Goal: Information Seeking & Learning: Understand process/instructions

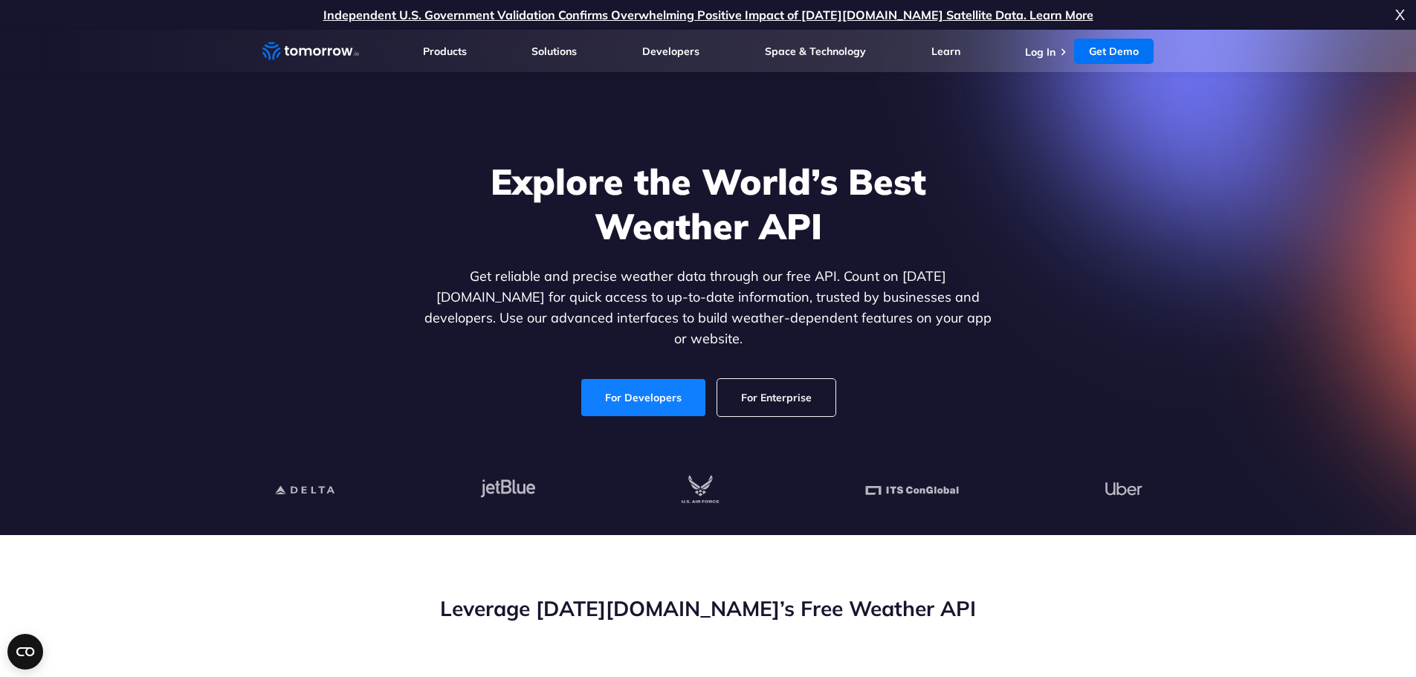
click at [622, 381] on link "For Developers" at bounding box center [643, 397] width 124 height 37
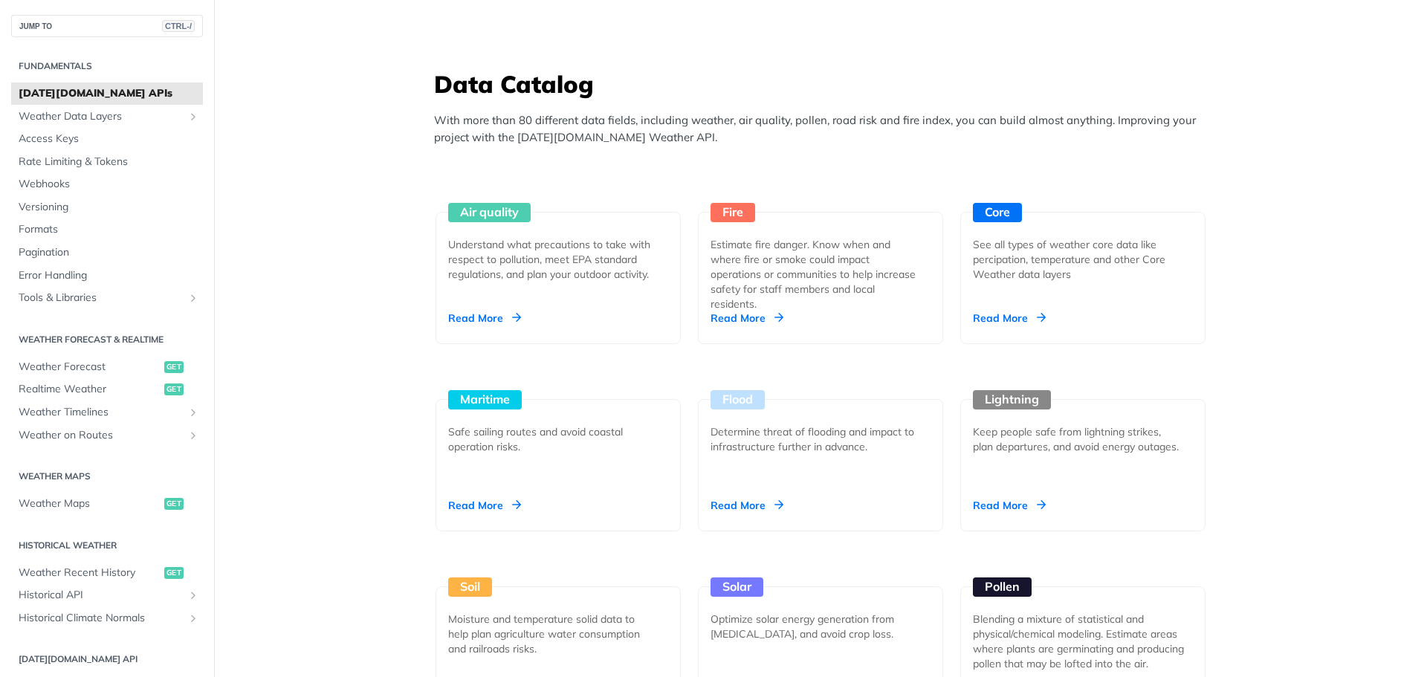
scroll to position [1264, 0]
click at [97, 393] on span "Realtime Weather" at bounding box center [90, 389] width 142 height 15
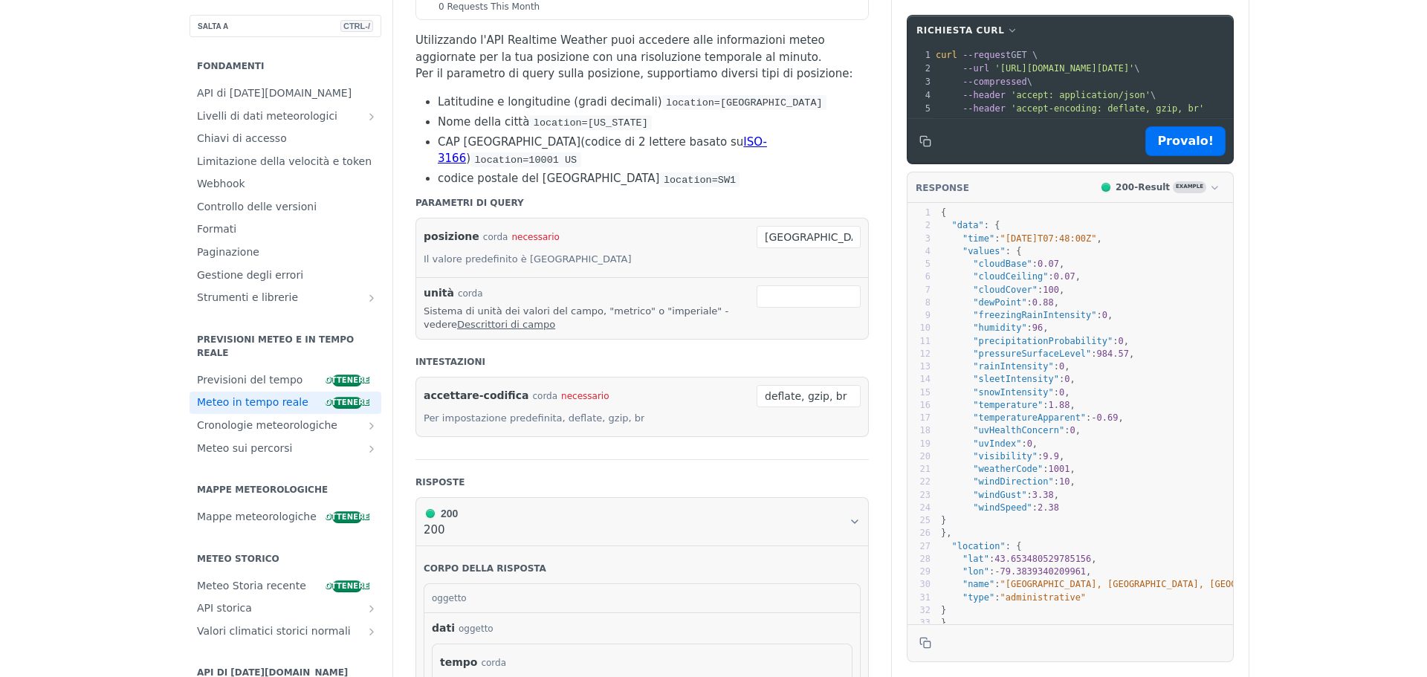
scroll to position [297, 0]
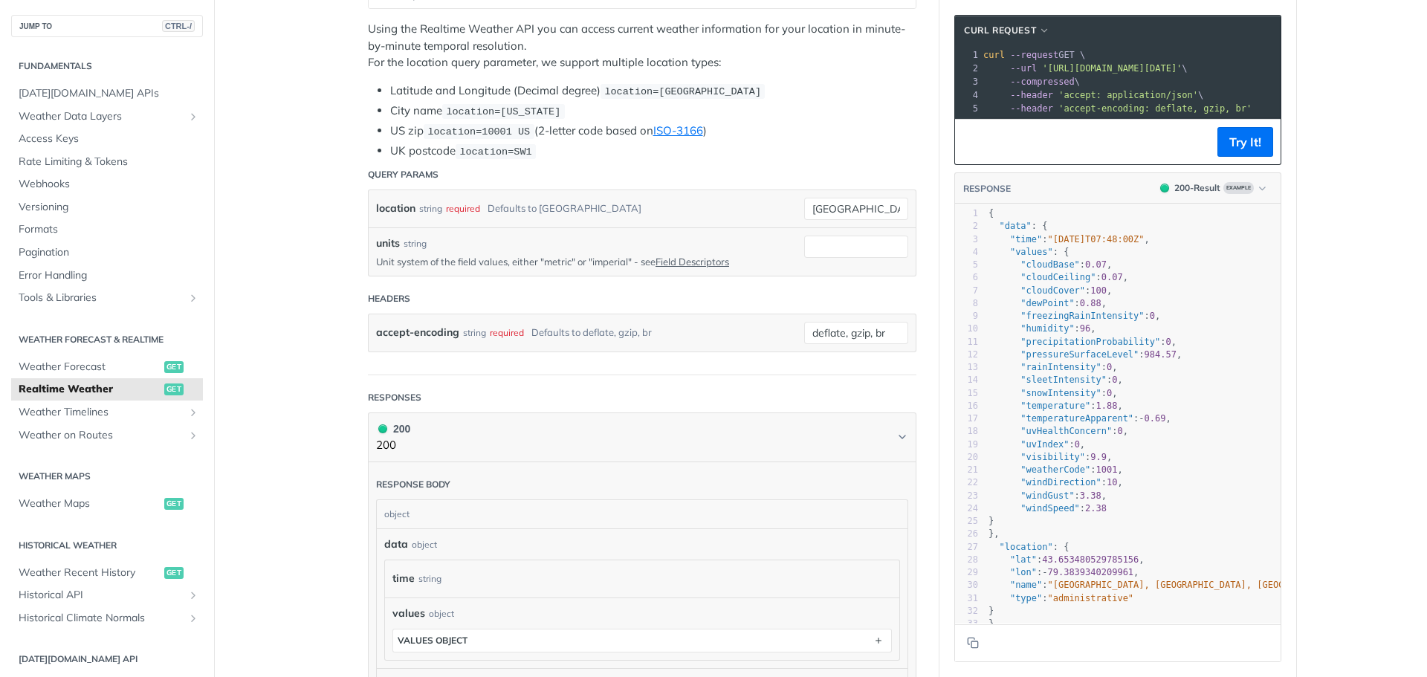
click at [805, 484] on header "Response body" at bounding box center [642, 480] width 532 height 37
click at [905, 439] on h1 "200 200" at bounding box center [642, 438] width 549 height 50
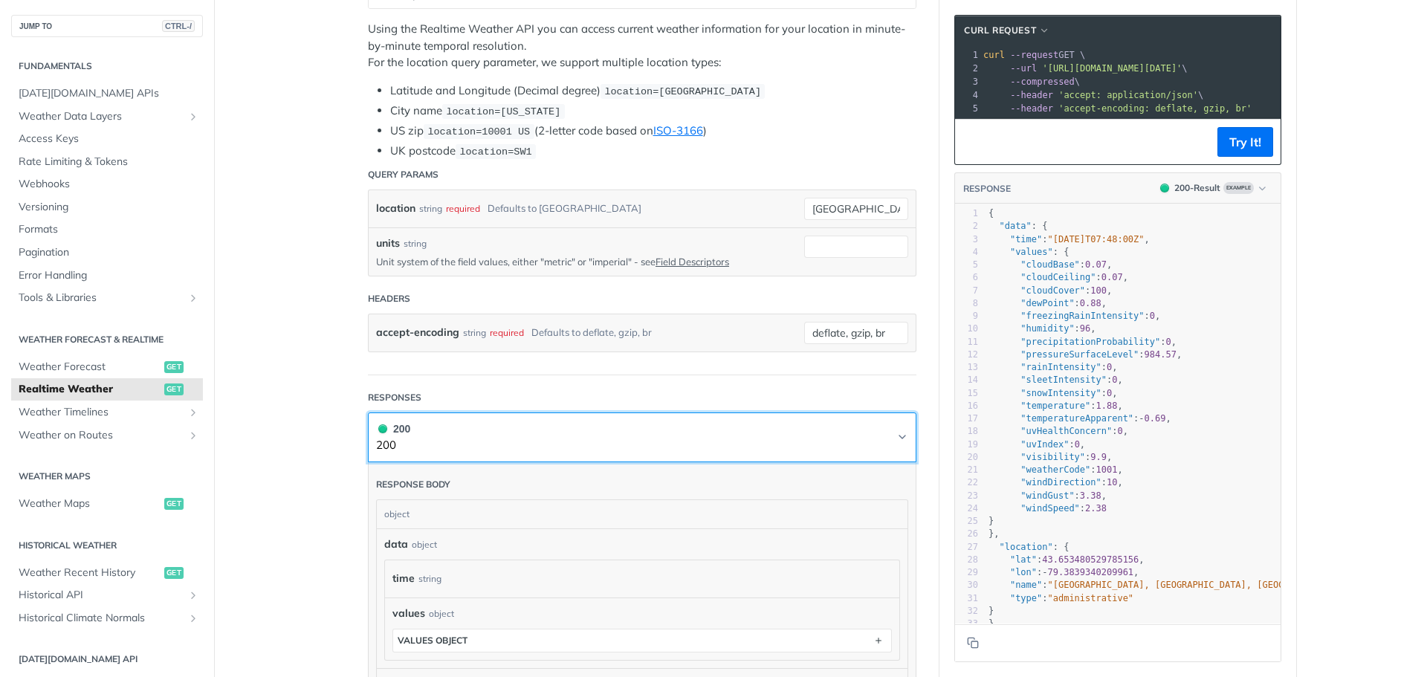
click at [900, 435] on icon "Chevron" at bounding box center [903, 437] width 12 height 12
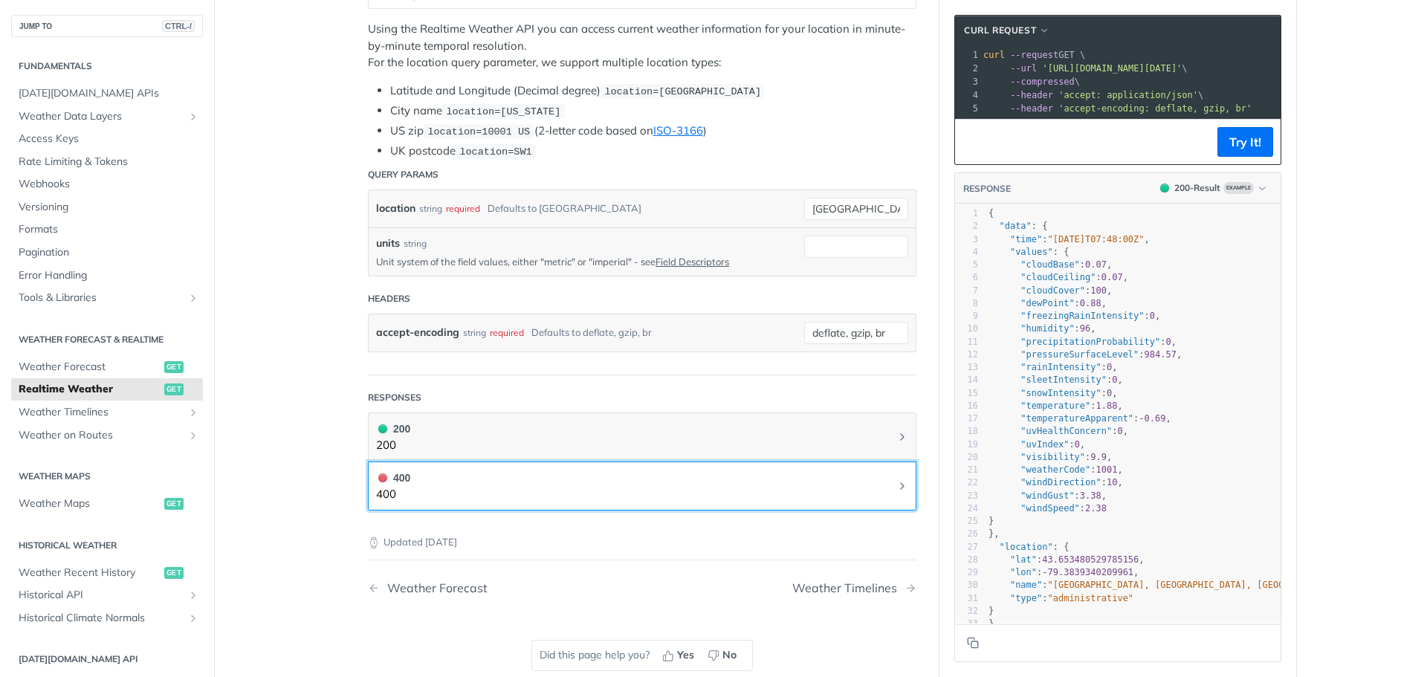
click at [882, 475] on button "400 400" at bounding box center [642, 486] width 532 height 33
click at [883, 477] on button "400 400" at bounding box center [642, 486] width 532 height 33
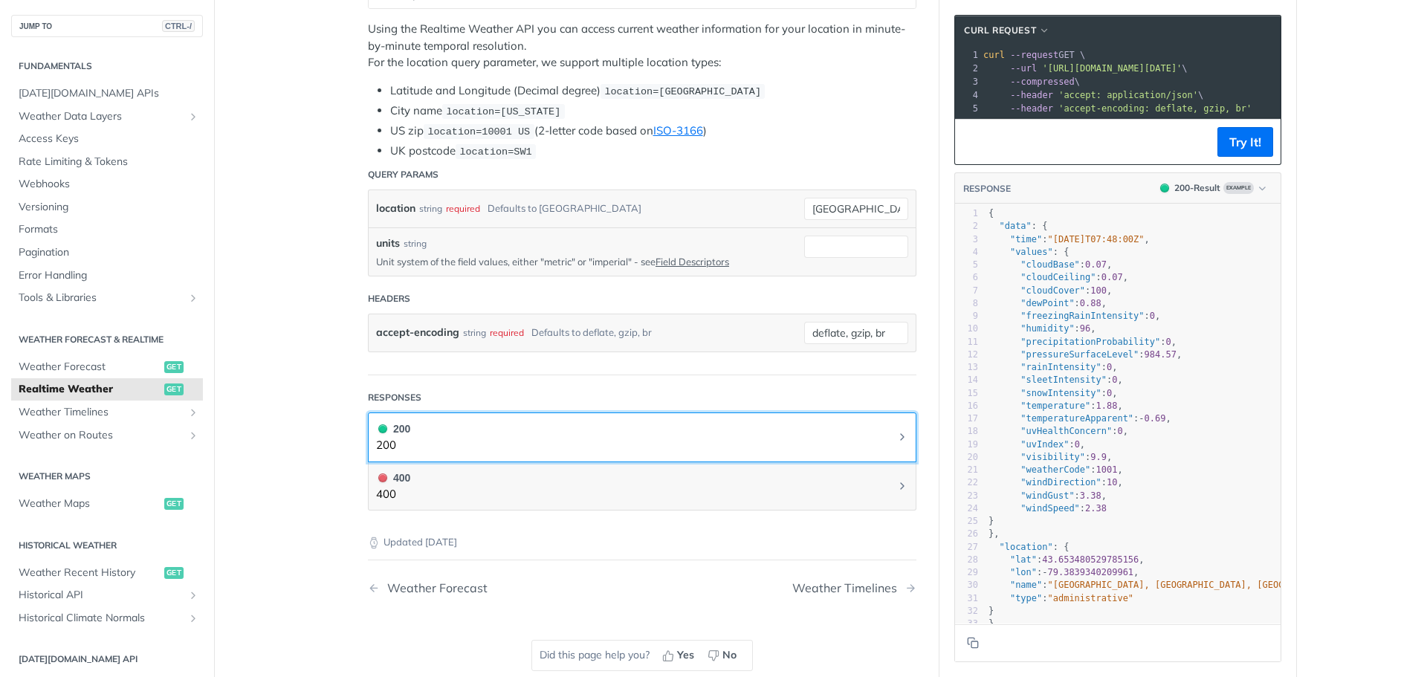
click at [891, 427] on button "200 200" at bounding box center [642, 437] width 532 height 33
click at [885, 434] on button "200 200" at bounding box center [642, 437] width 532 height 33
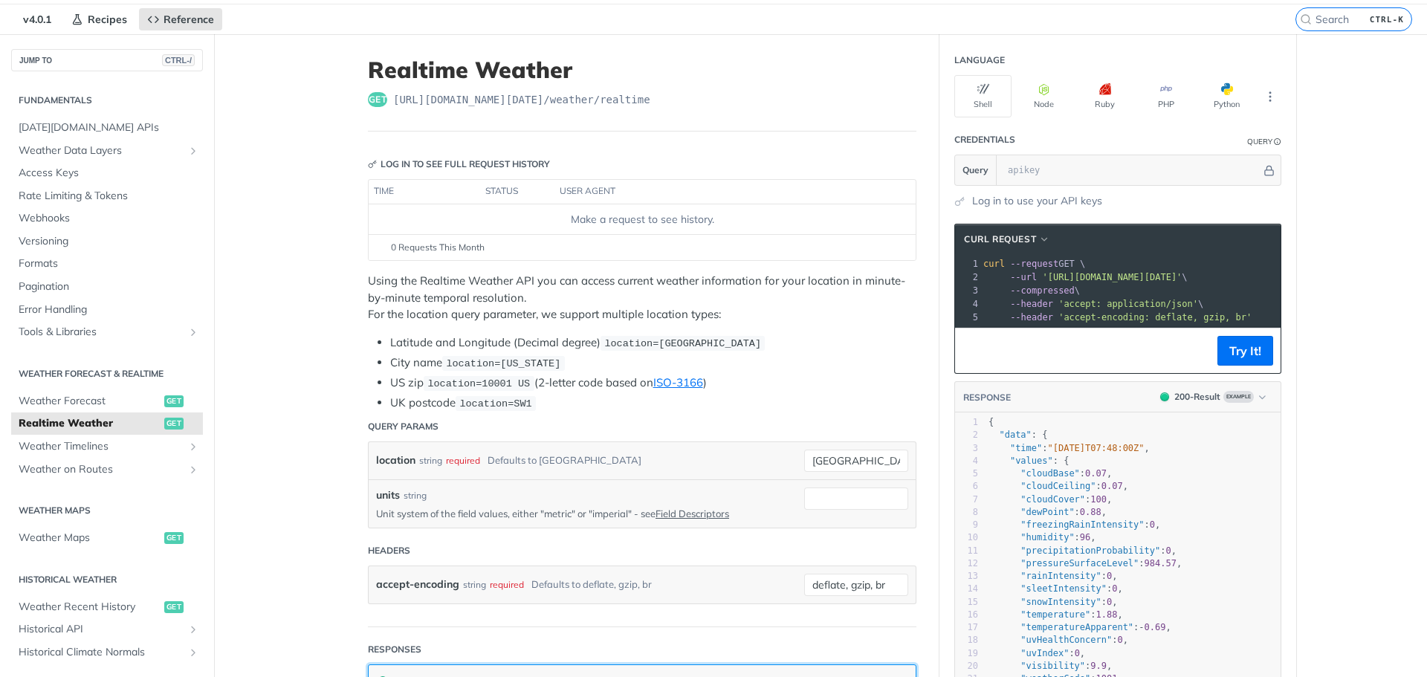
scroll to position [15, 0]
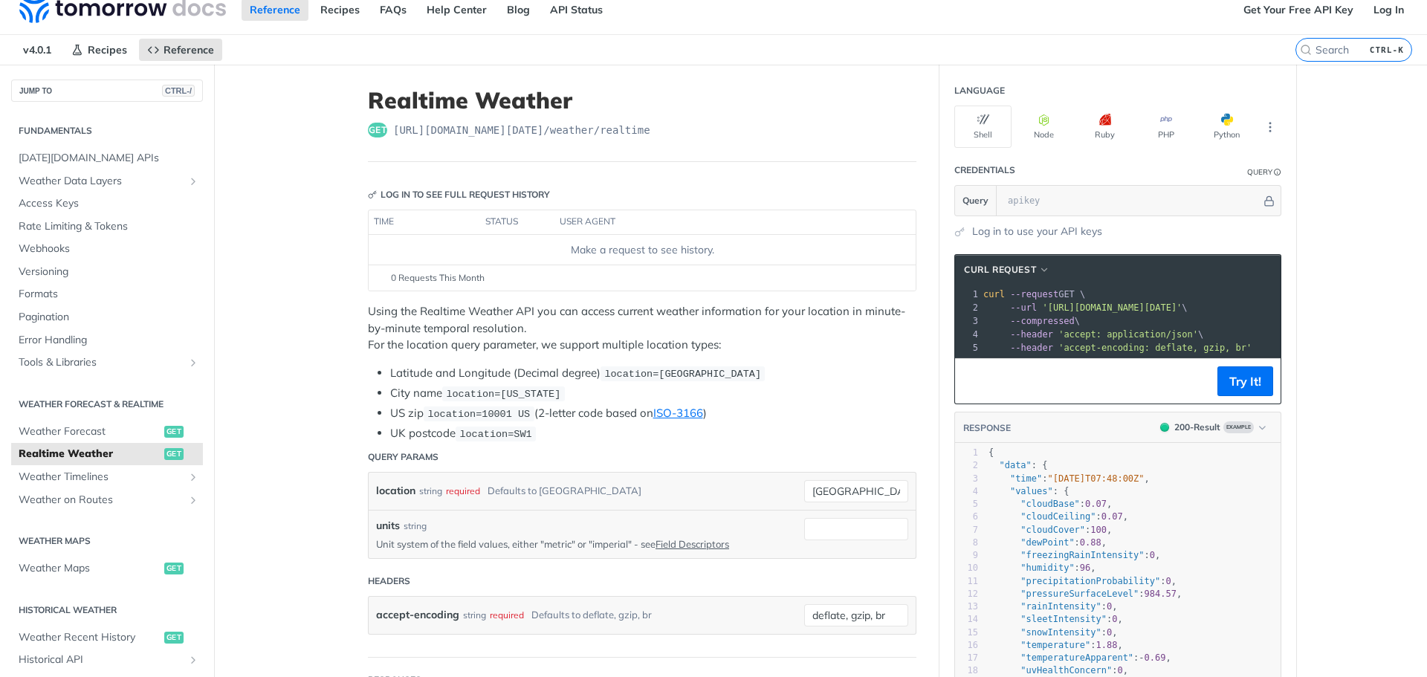
click at [164, 454] on span "get" at bounding box center [173, 454] width 19 height 12
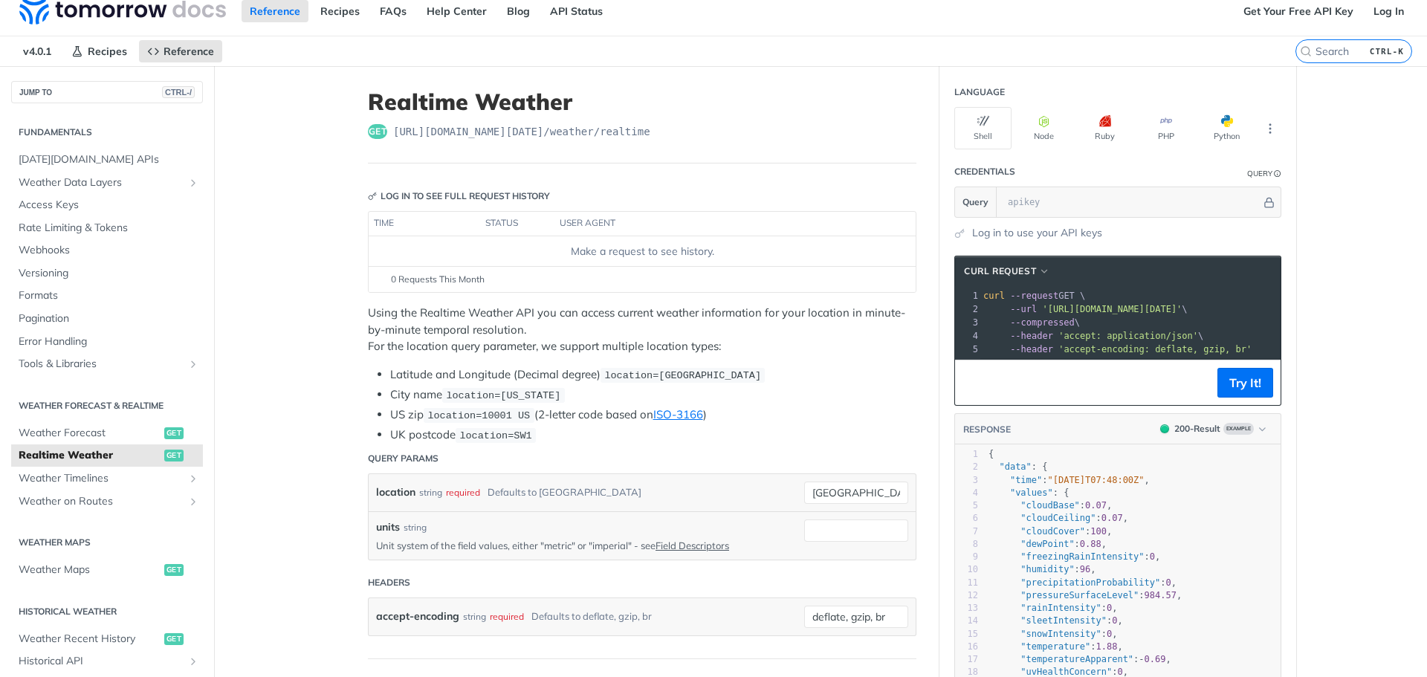
scroll to position [0, 0]
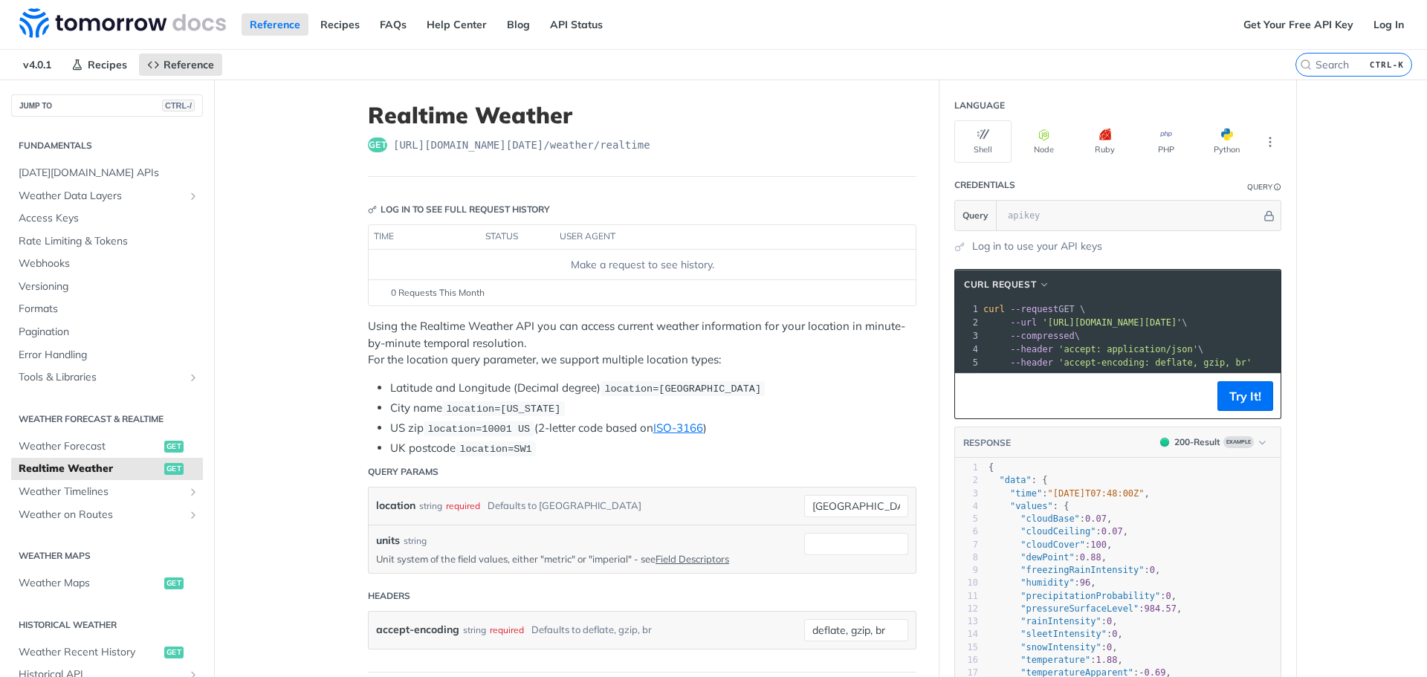
click at [1079, 257] on section "cURL Request xxxxxxxxxx 1 curl --request GET \ 2 --url 'https://api.tomorrow.io…" at bounding box center [1118, 592] width 357 height 677
click at [1217, 143] on button "Python" at bounding box center [1226, 141] width 57 height 42
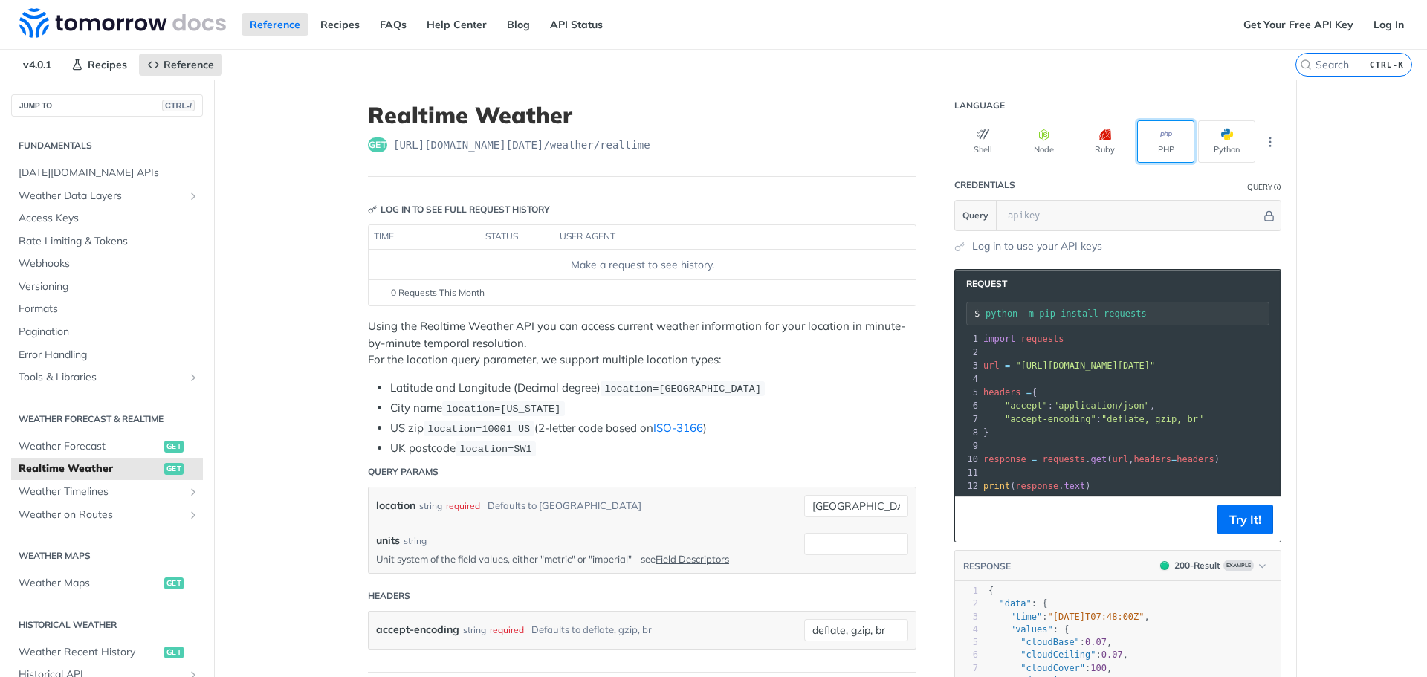
click at [1166, 139] on button "PHP" at bounding box center [1165, 141] width 57 height 42
type input "composer require guzzlehttp/guzzle"
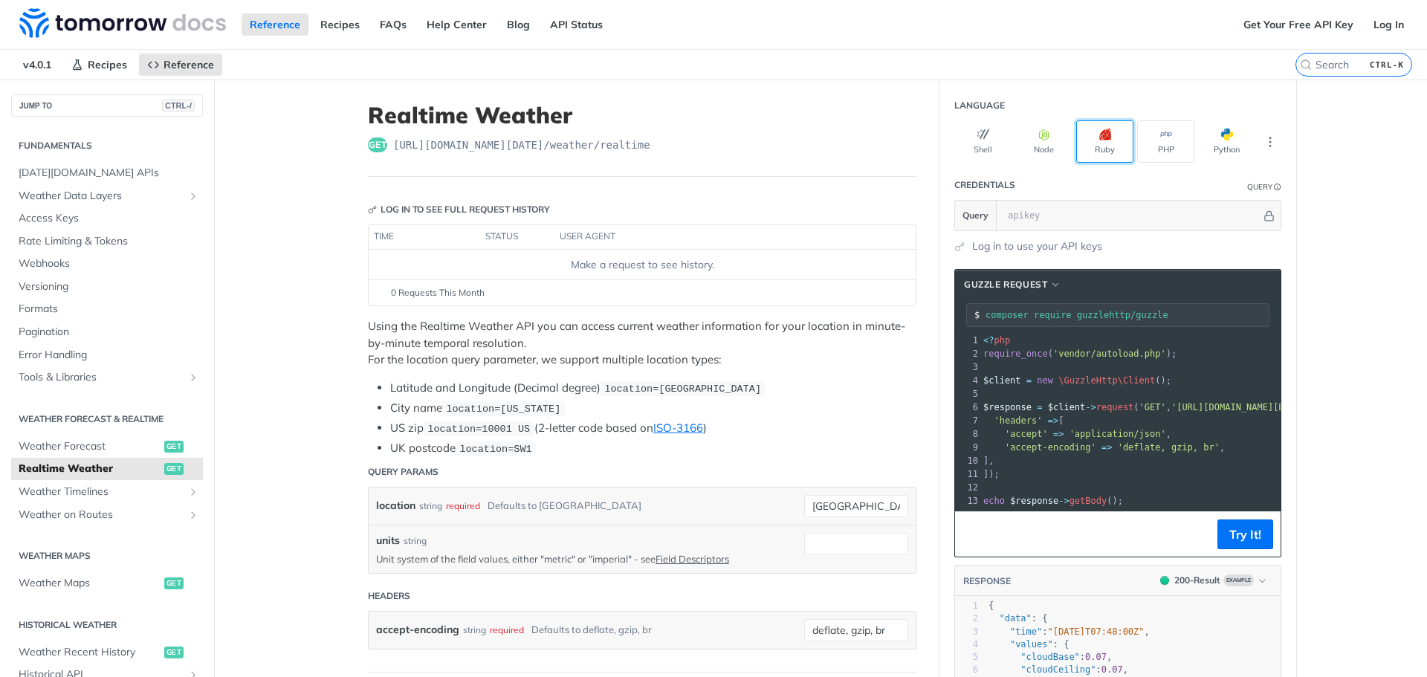
click at [1103, 138] on icon "button" at bounding box center [1105, 135] width 12 height 12
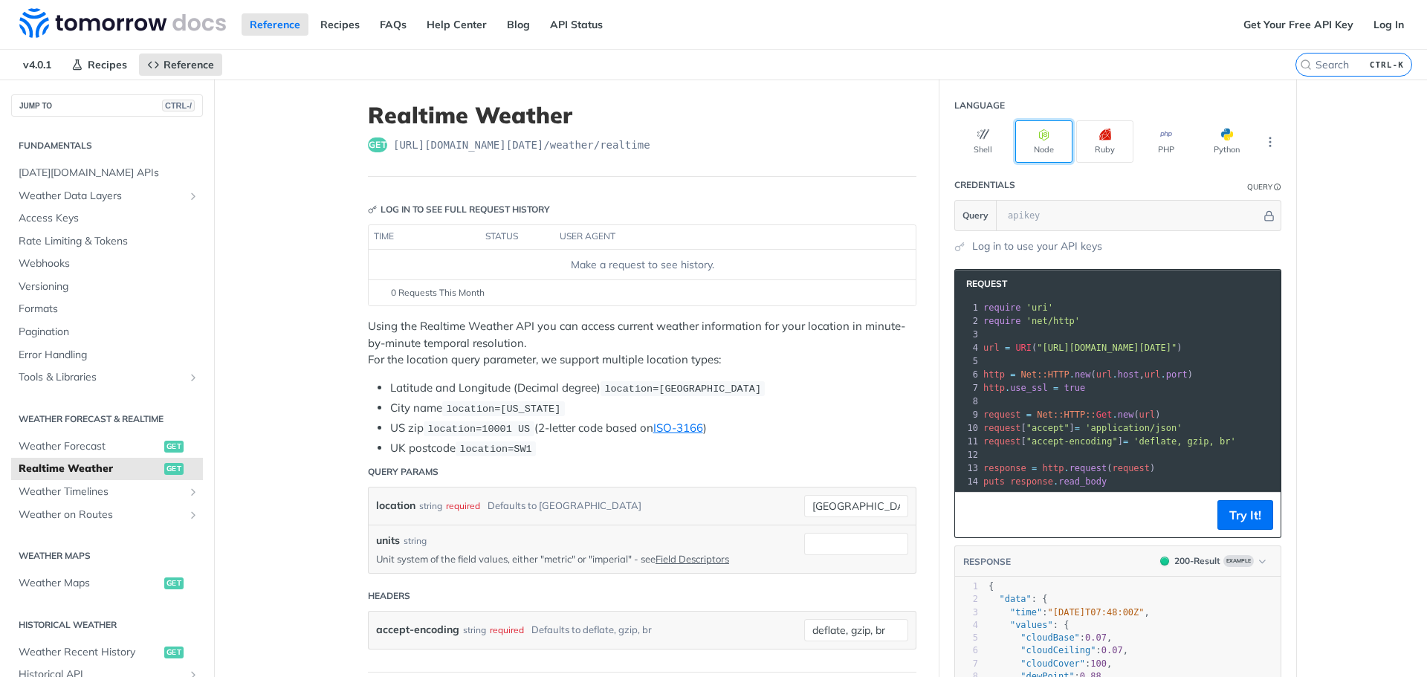
click at [1043, 141] on button "Node" at bounding box center [1043, 141] width 57 height 42
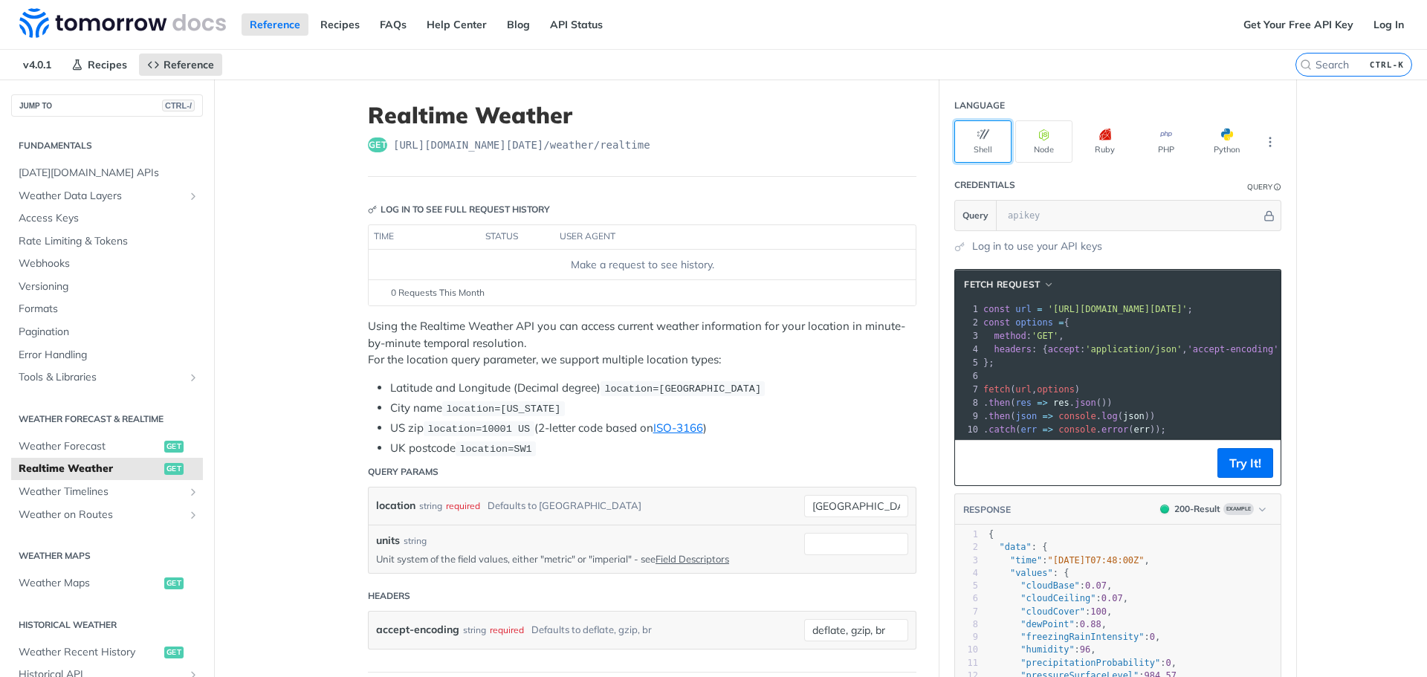
click at [980, 142] on button "Shell" at bounding box center [983, 141] width 57 height 42
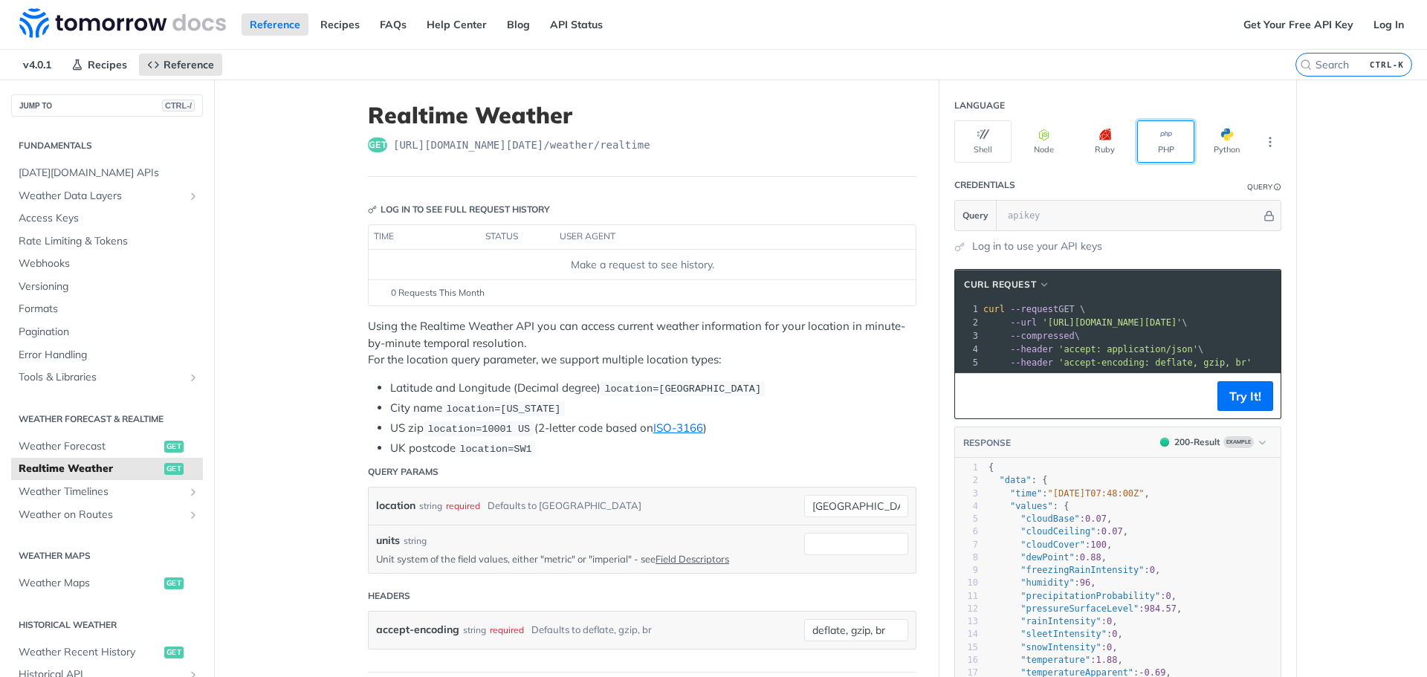
click at [1155, 152] on button "PHP" at bounding box center [1165, 141] width 57 height 42
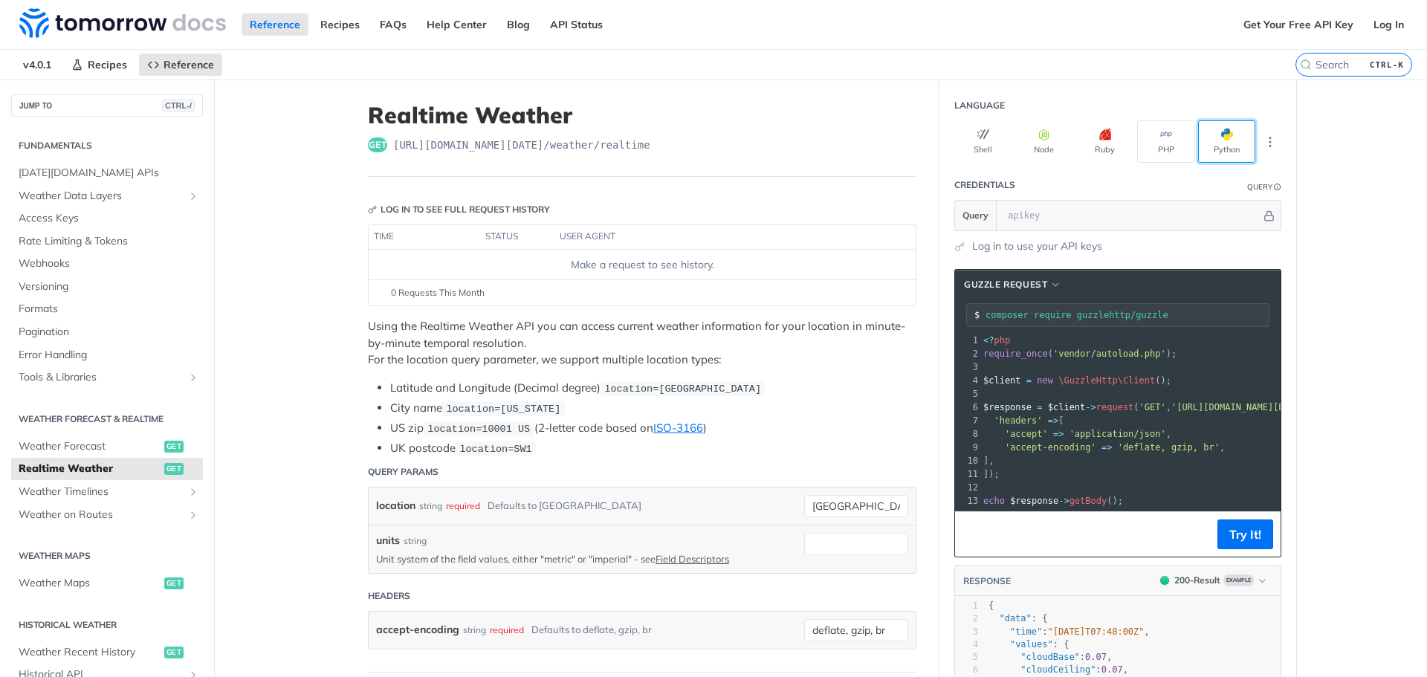
click at [1227, 141] on button "Python" at bounding box center [1226, 141] width 57 height 42
type input "python -m pip install requests"
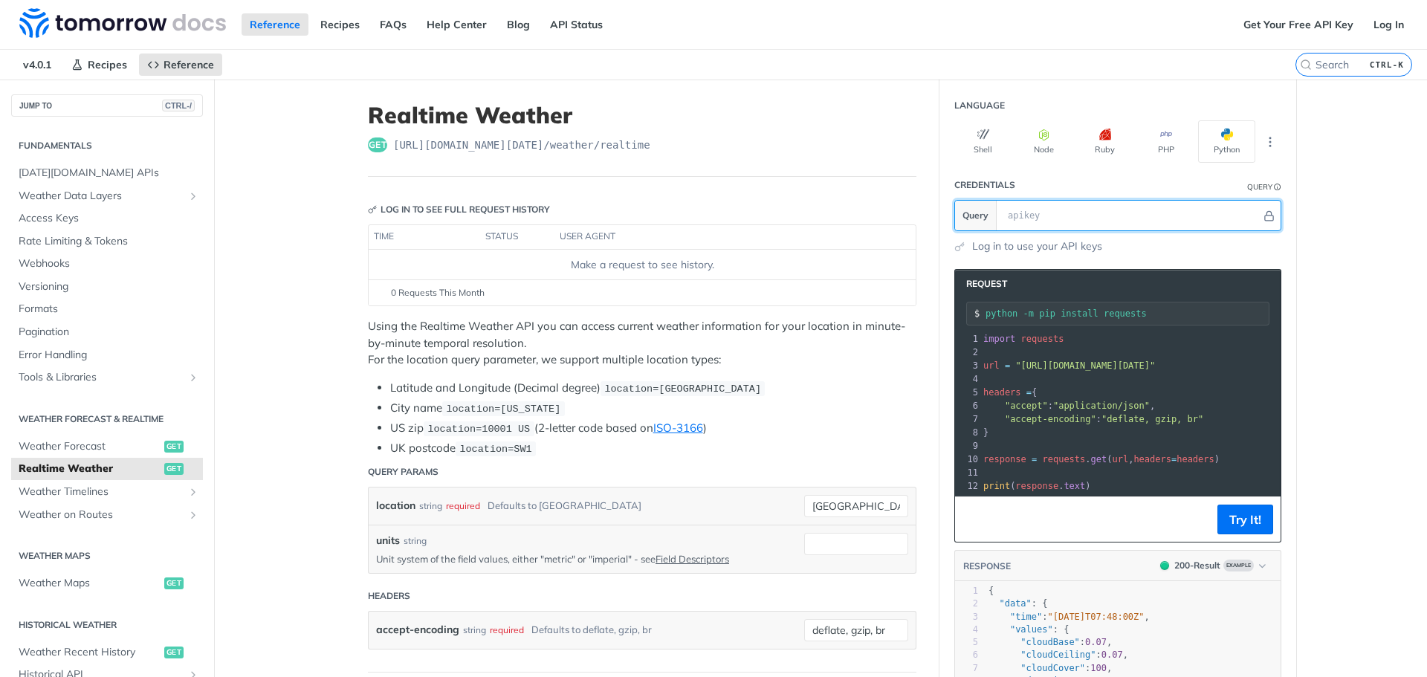
click at [1015, 213] on input "text" at bounding box center [1131, 216] width 261 height 30
click at [1004, 245] on link "Log in to use your API keys" at bounding box center [1037, 247] width 130 height 16
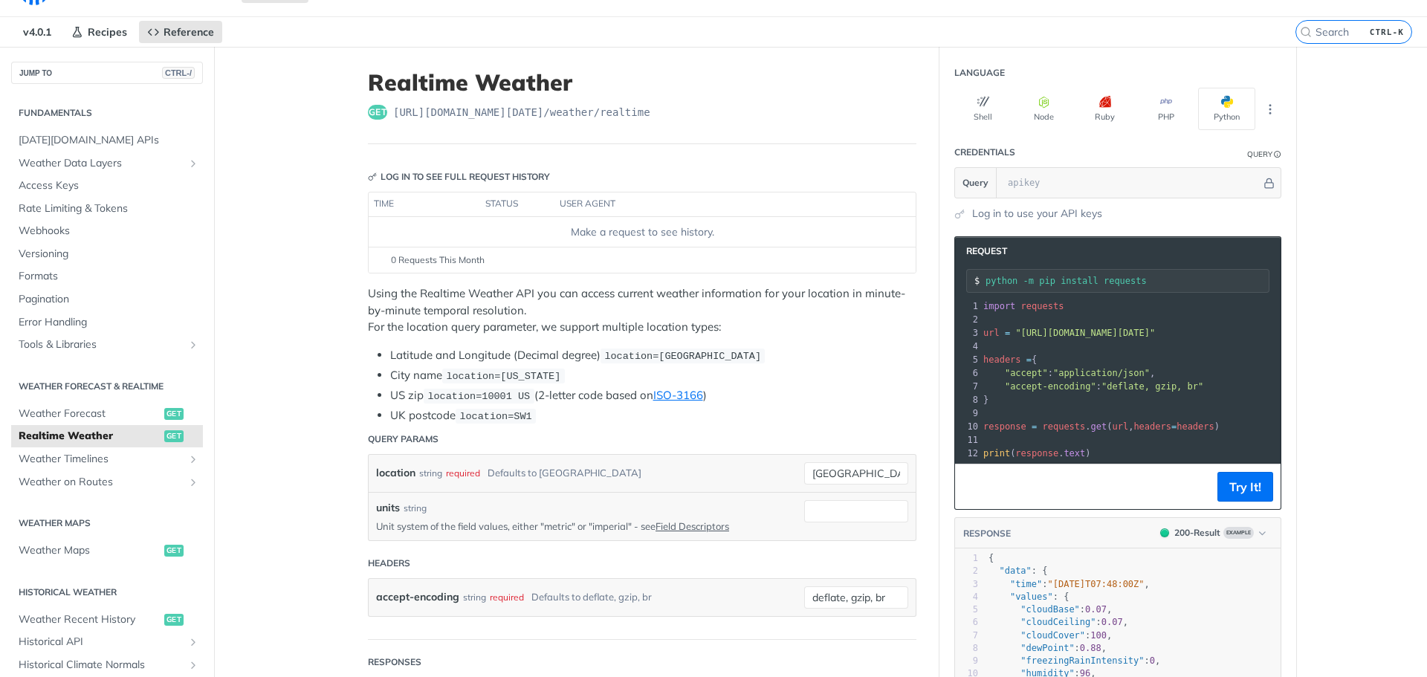
scroll to position [74, 0]
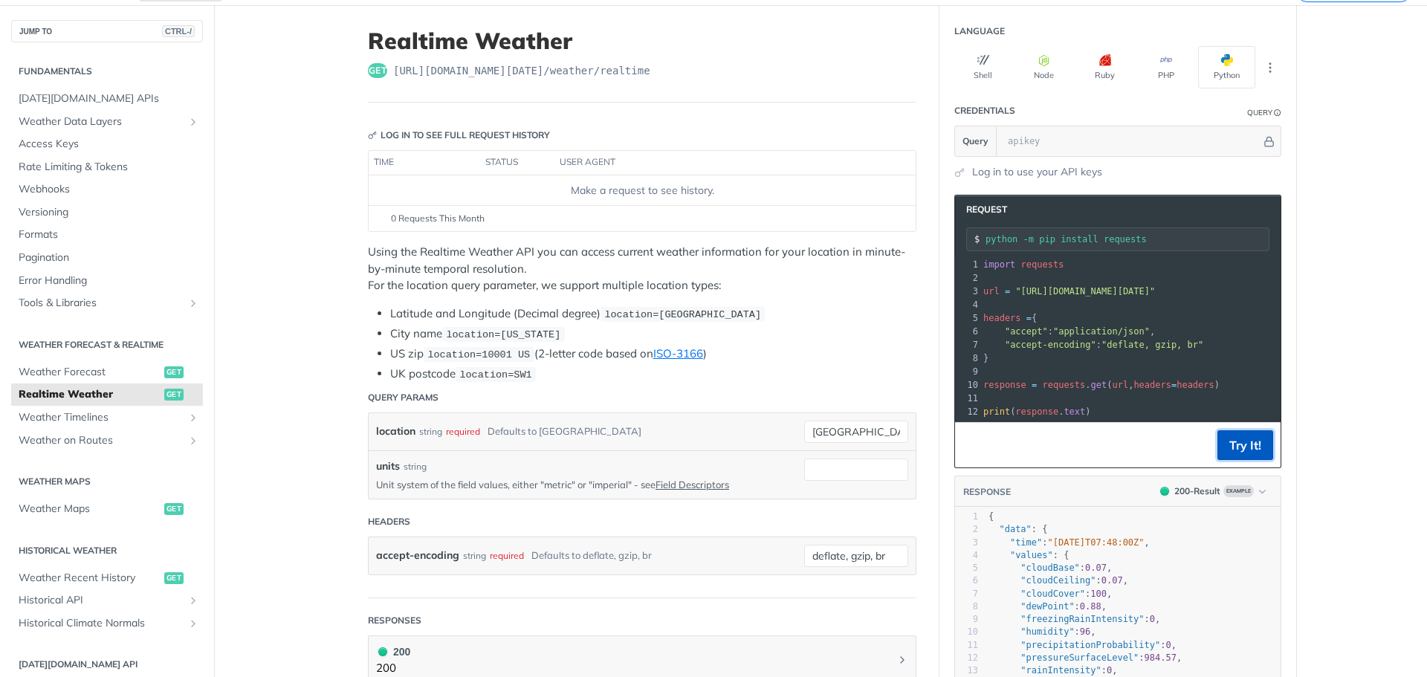
click at [1256, 457] on button "Try It!" at bounding box center [1246, 445] width 56 height 30
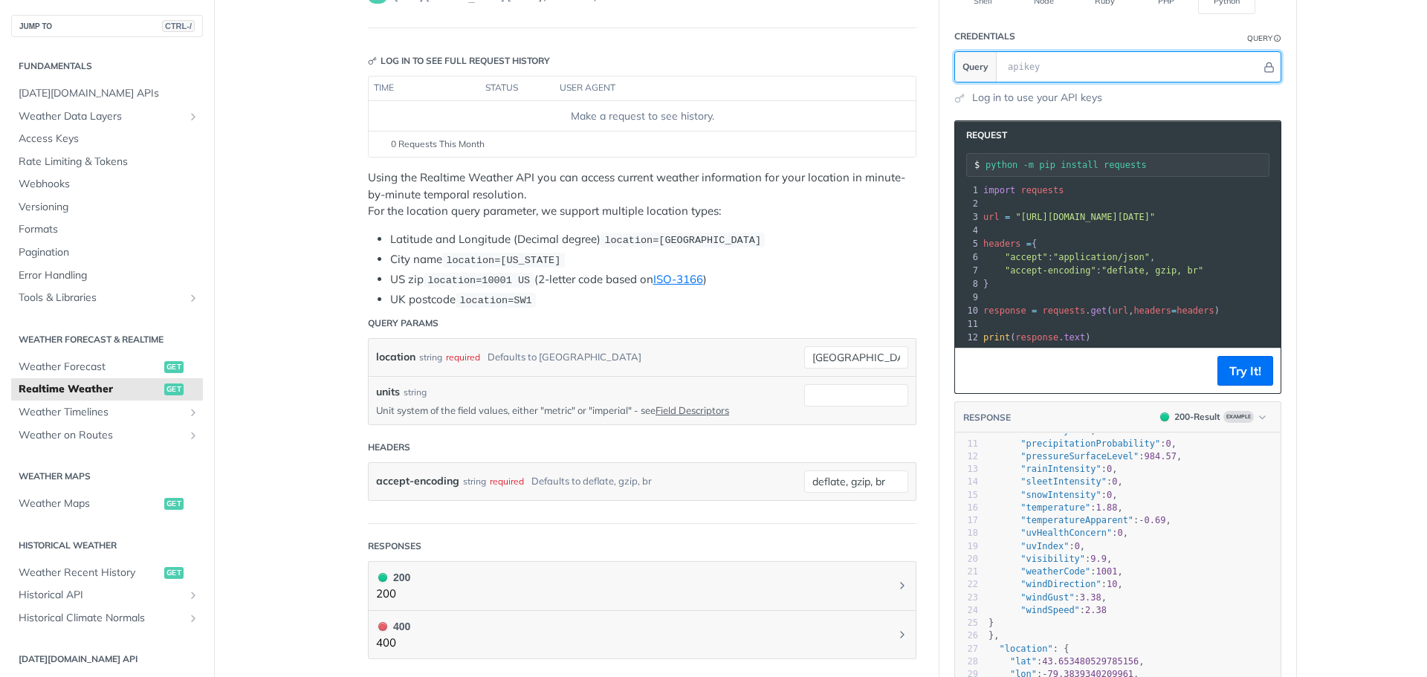
scroll to position [0, 0]
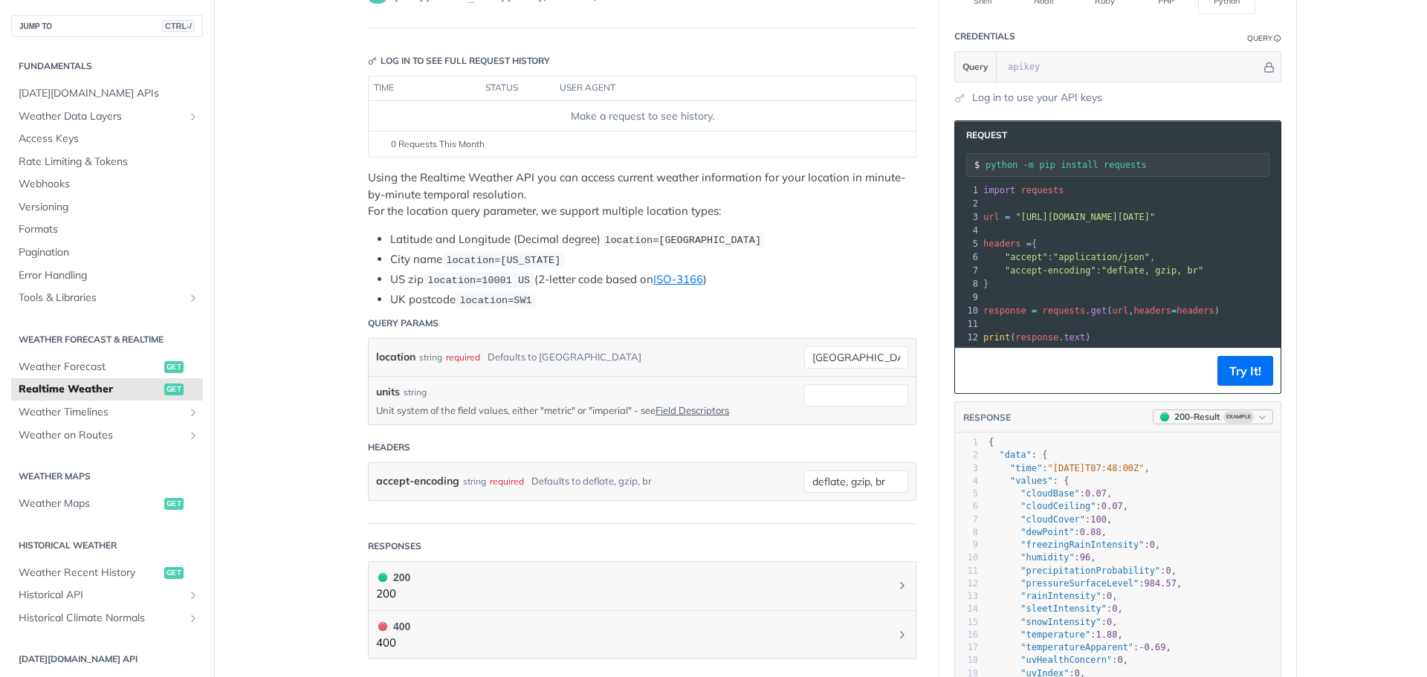
click at [1234, 423] on span "Example" at bounding box center [1239, 417] width 30 height 12
click at [1181, 506] on div "400 - Result" at bounding box center [1191, 511] width 150 height 16
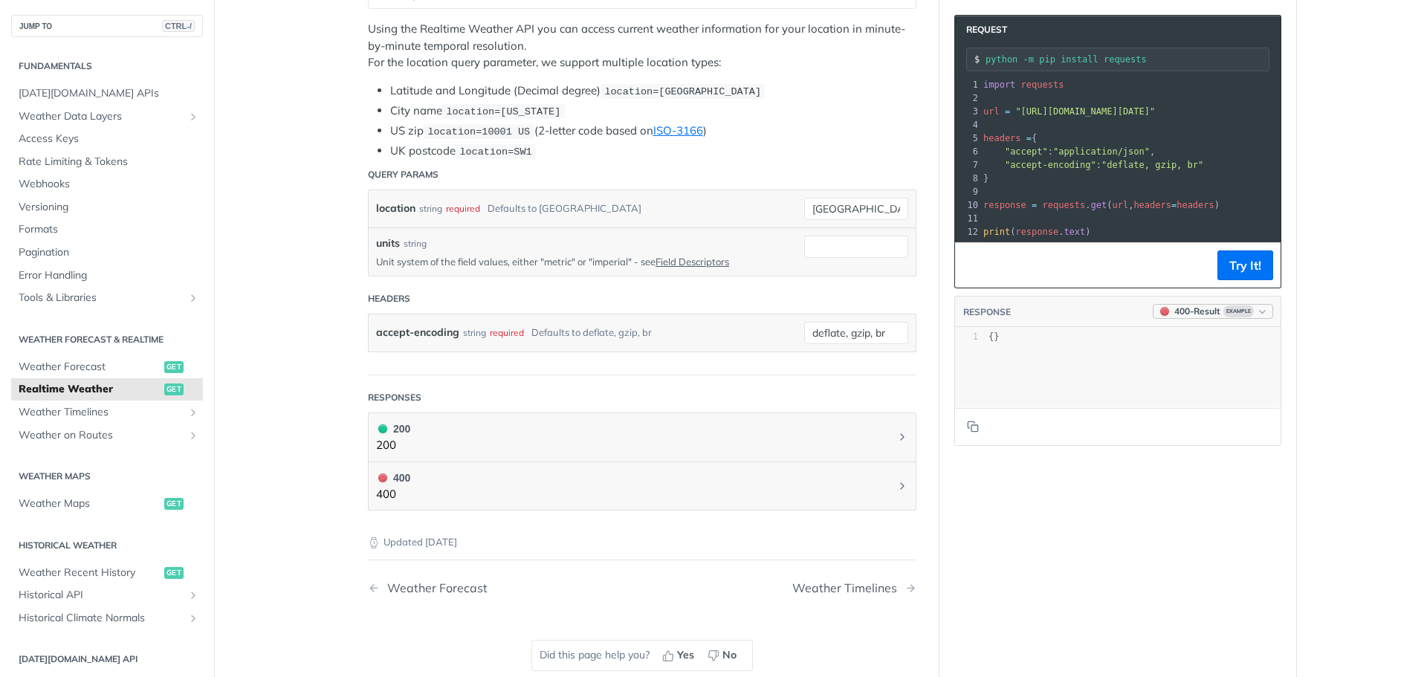
click at [1224, 317] on span "Example" at bounding box center [1239, 312] width 30 height 12
click at [1163, 379] on div "200 - Result" at bounding box center [1154, 379] width 51 height 15
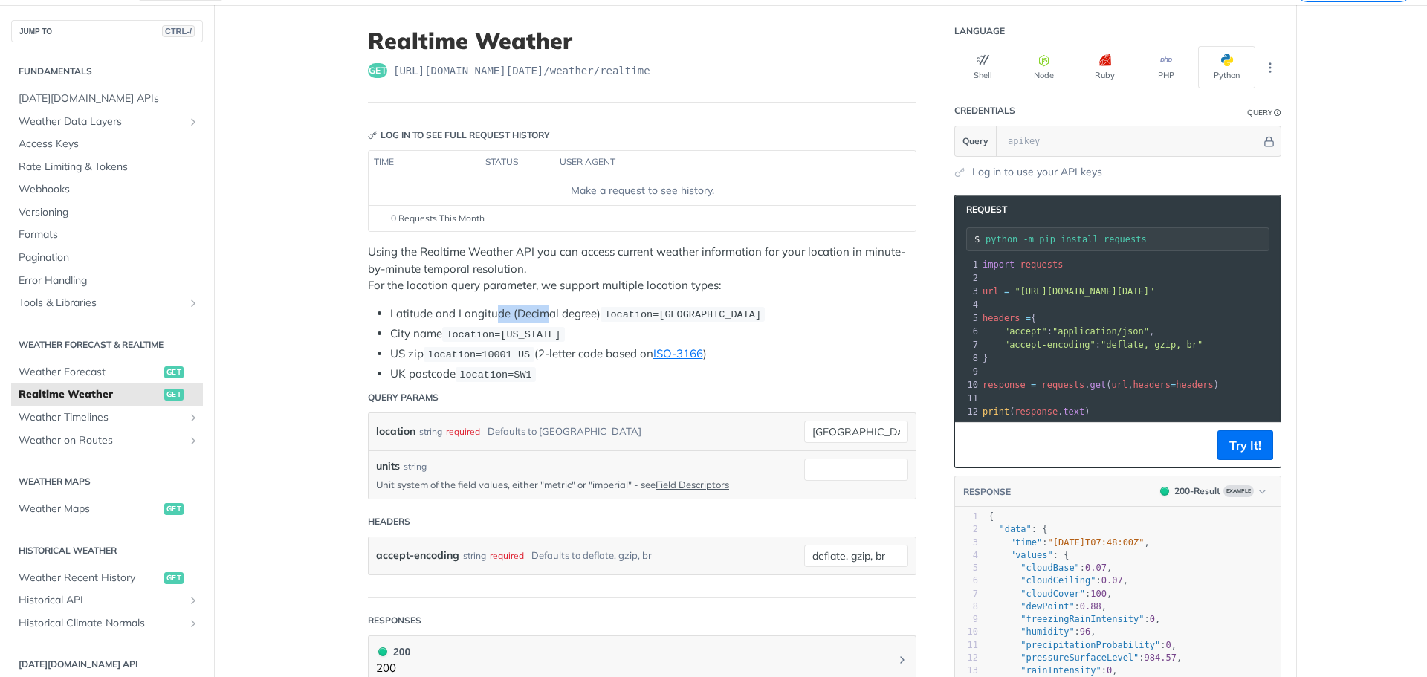
drag, startPoint x: 499, startPoint y: 309, endPoint x: 562, endPoint y: 307, distance: 63.2
click at [552, 307] on li "Latitude and Longitude (Decimal degree) location=42.3478, -71.0466" at bounding box center [653, 314] width 526 height 17
click at [564, 307] on li "Latitude and Longitude (Decimal degree) location=42.3478, -71.0466" at bounding box center [653, 314] width 526 height 17
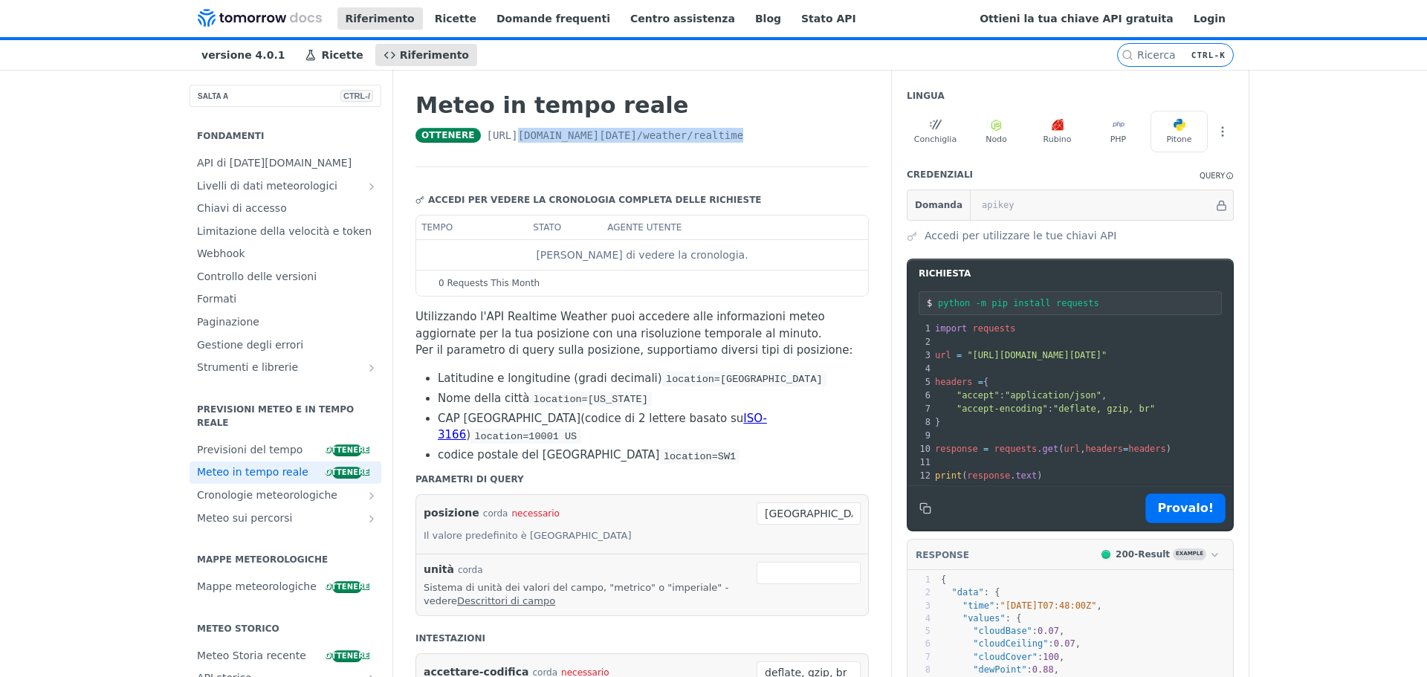
drag, startPoint x: 639, startPoint y: 149, endPoint x: 434, endPoint y: 144, distance: 204.5
click at [433, 143] on div "Ottenere https://api.tomorrow.io/v4 /weather/realtime" at bounding box center [642, 135] width 453 height 15
drag, startPoint x: 441, startPoint y: 144, endPoint x: 388, endPoint y: 149, distance: 53.0
click at [487, 141] on font "https://api.tomorrow.io/v4" at bounding box center [562, 135] width 150 height 12
click at [422, 141] on font "Ottenere" at bounding box center [449, 135] width 54 height 10
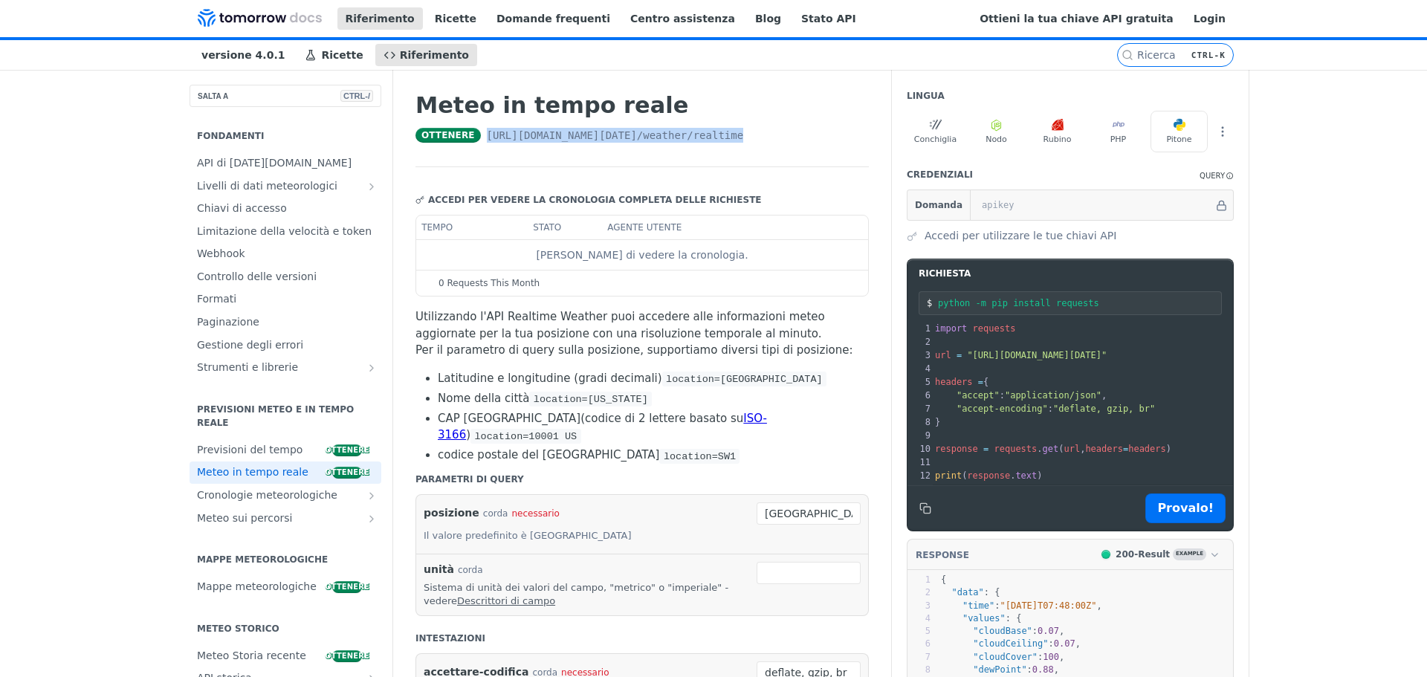
drag, startPoint x: 390, startPoint y: 144, endPoint x: 676, endPoint y: 146, distance: 287.0
click at [676, 143] on div "Ottenere https://api.tomorrow.io/v4 /weather/realtime" at bounding box center [642, 135] width 453 height 15
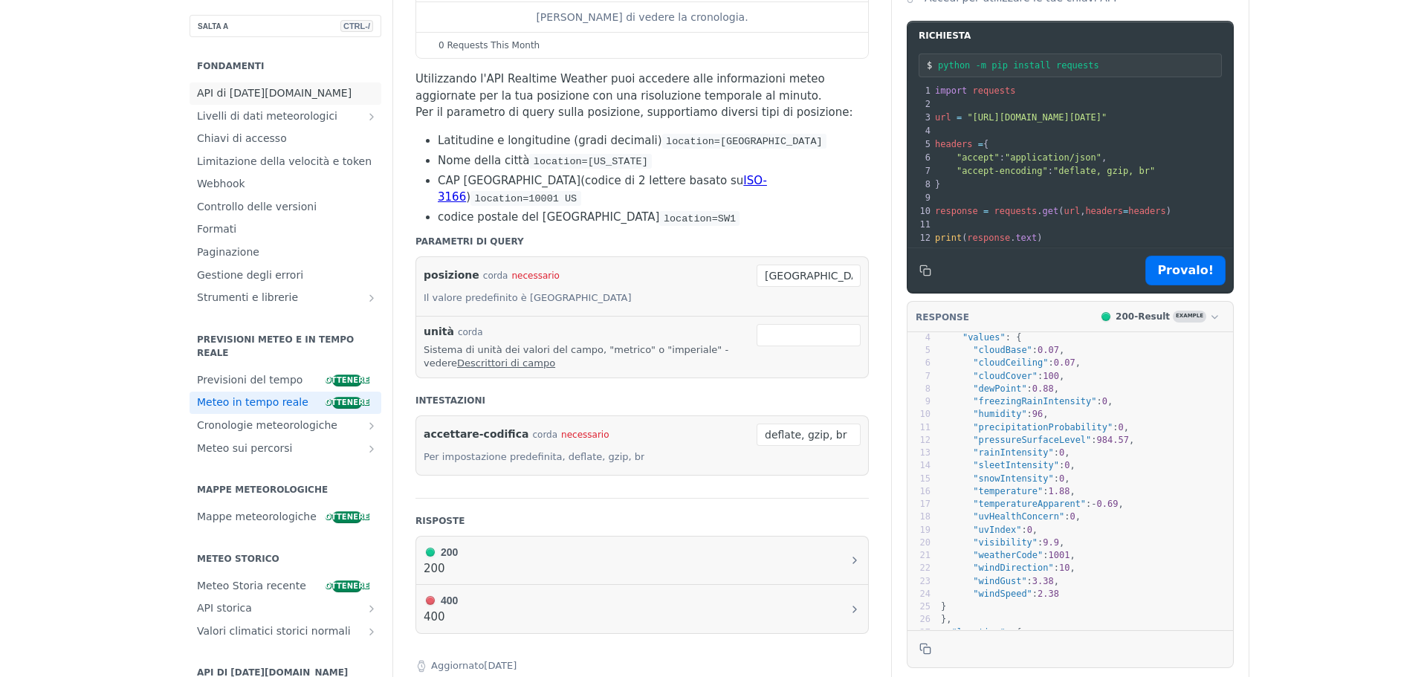
scroll to position [1, 0]
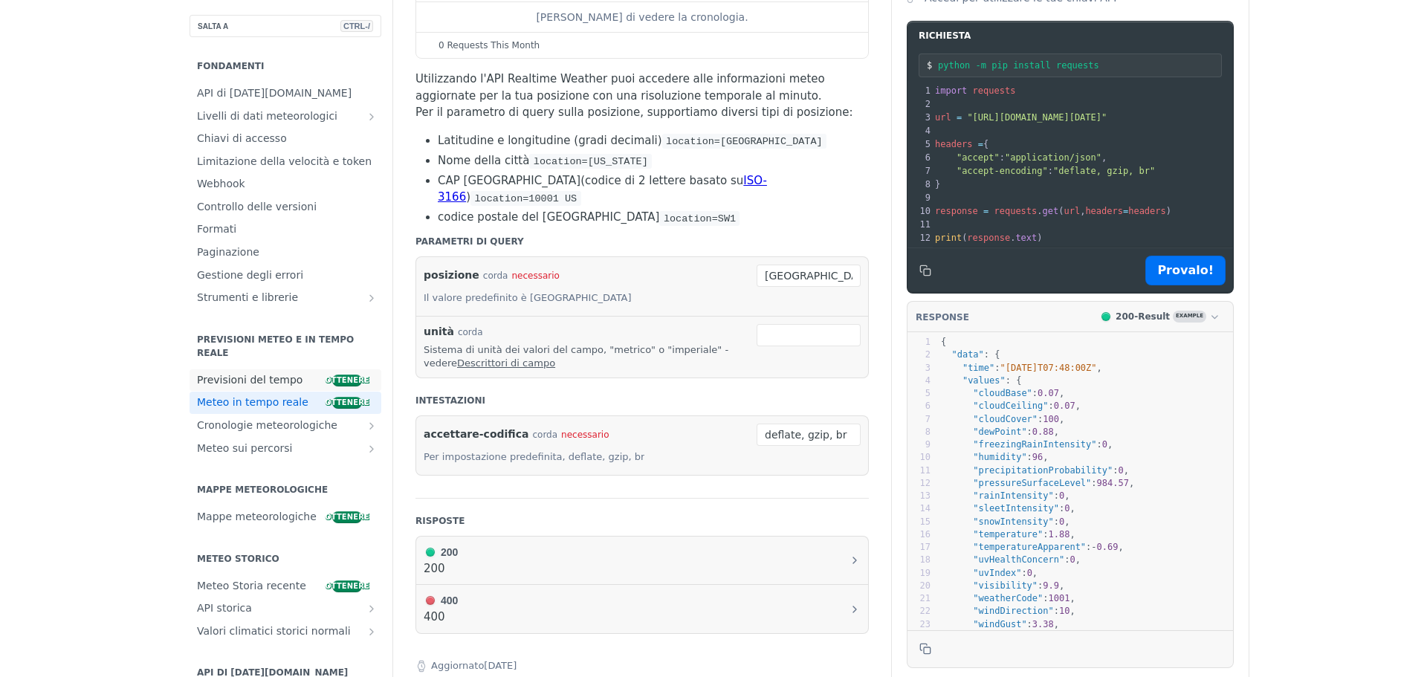
click at [197, 374] on font "Previsioni del tempo" at bounding box center [250, 380] width 106 height 12
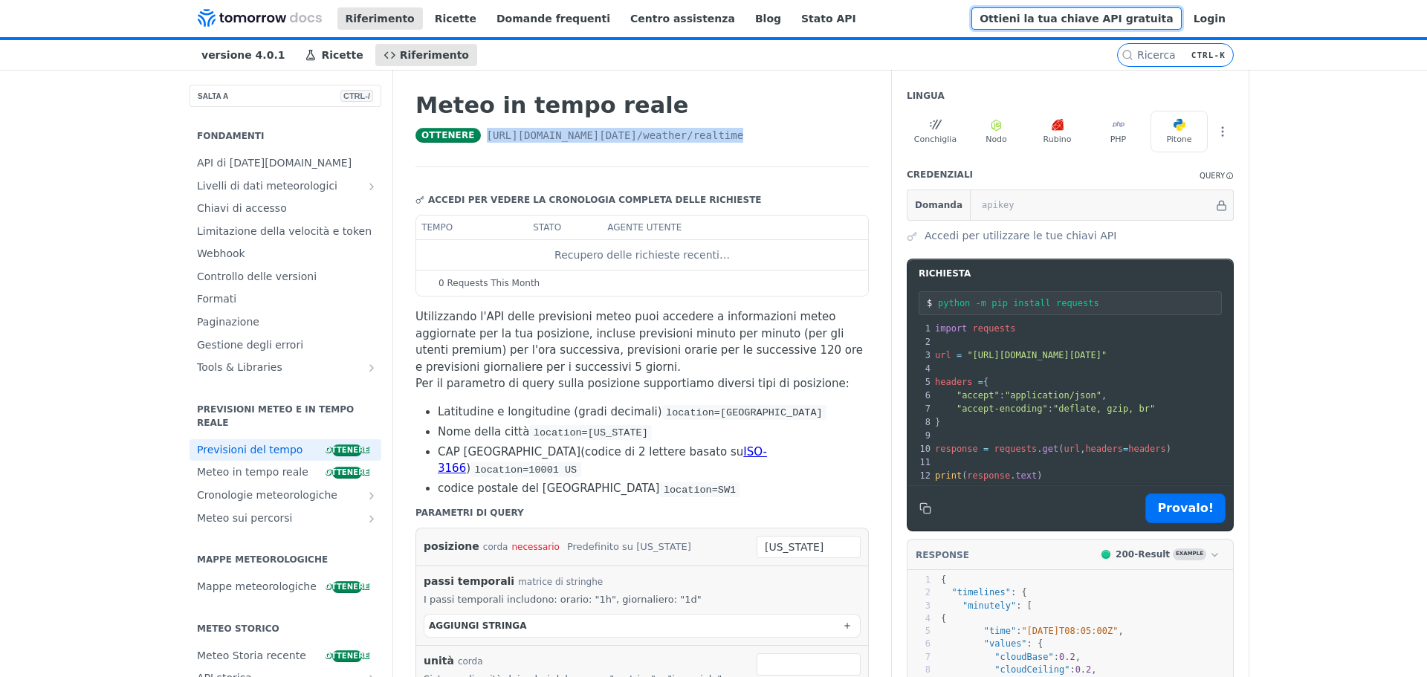
click at [1143, 21] on font "Ottieni la tua chiave API gratuita" at bounding box center [1076, 19] width 193 height 12
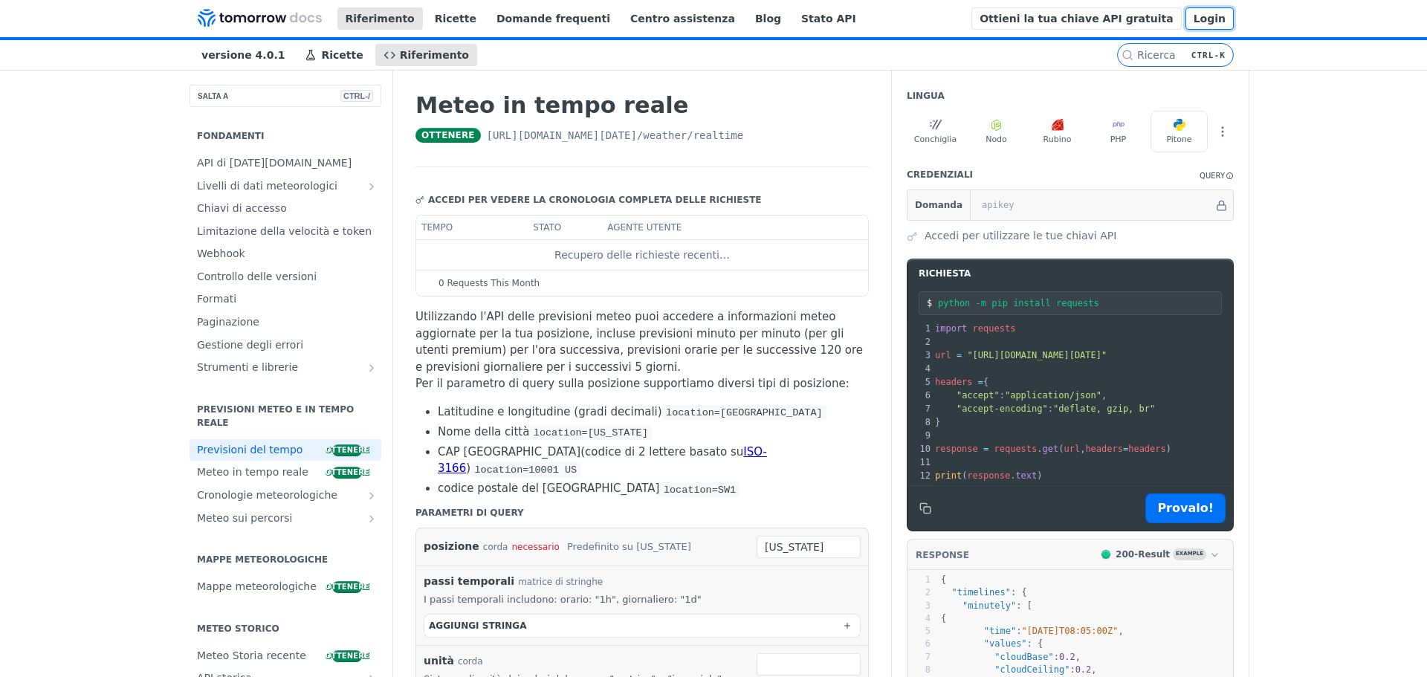
click at [1211, 16] on font "Login" at bounding box center [1210, 19] width 32 height 12
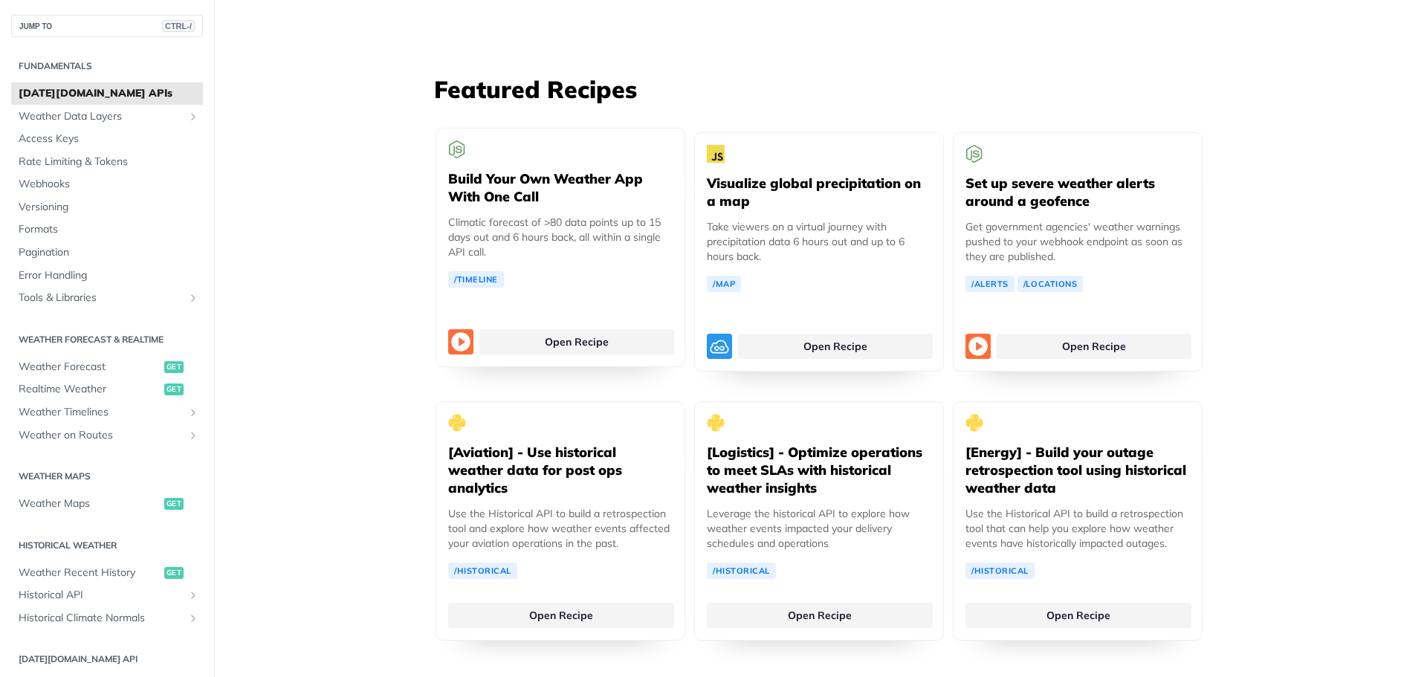
scroll to position [2707, 0]
